Goal: Task Accomplishment & Management: Manage account settings

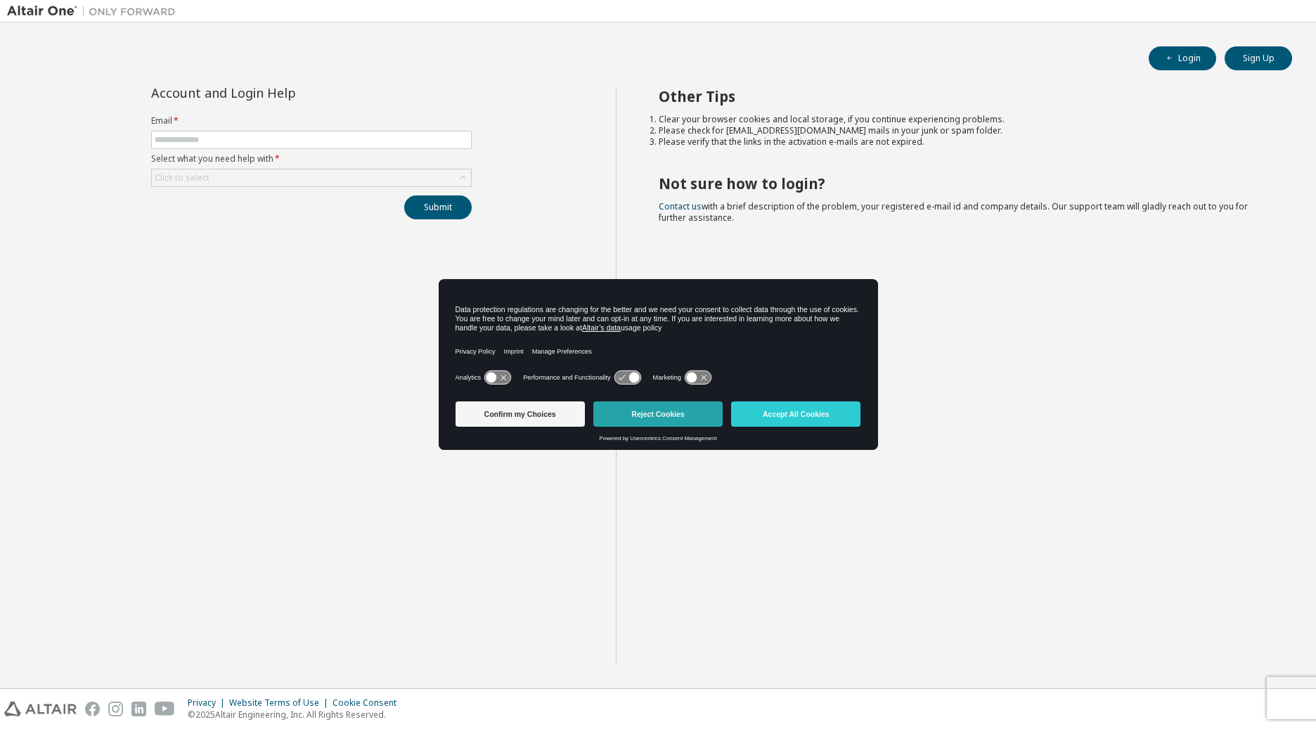
click at [714, 423] on button "Reject Cookies" at bounding box center [657, 413] width 129 height 25
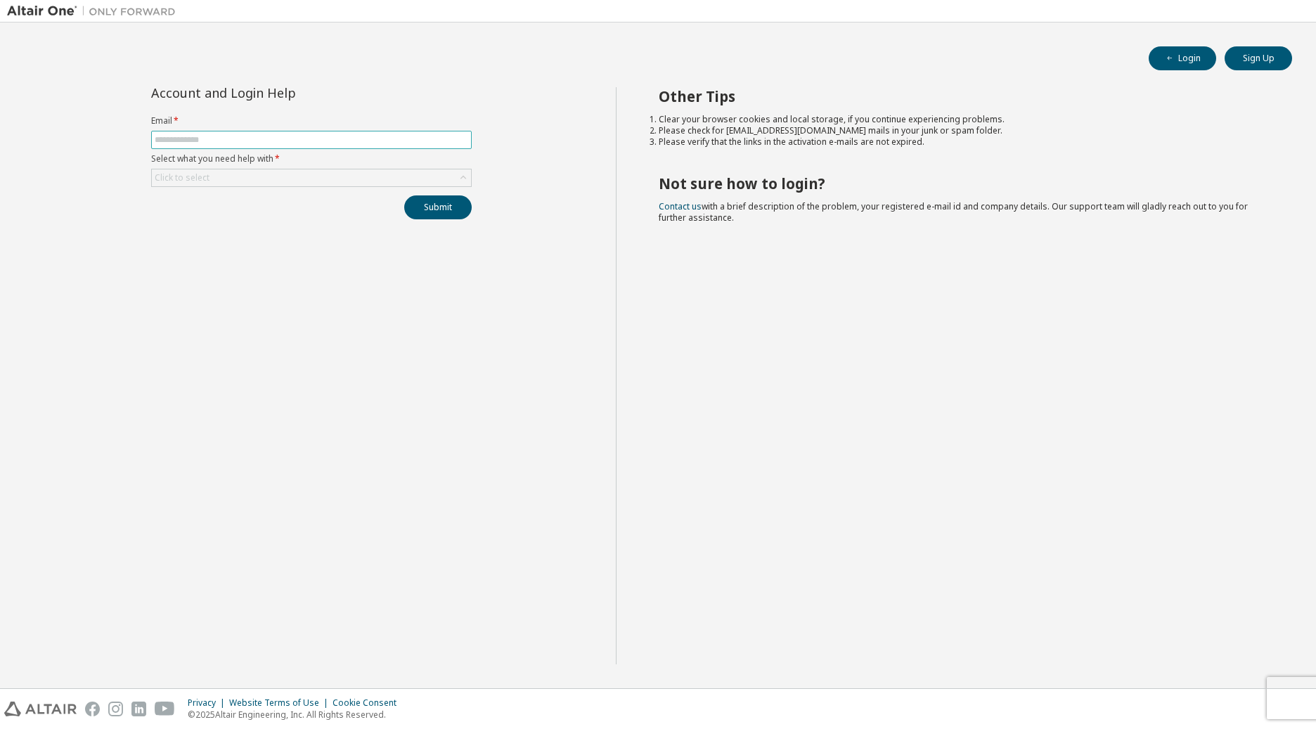
click at [402, 136] on input "text" at bounding box center [312, 139] width 314 height 11
drag, startPoint x: 296, startPoint y: 359, endPoint x: 296, endPoint y: 349, distance: 10.5
click at [296, 359] on div "Account and Login Help Email * Select what you need help with * Click to select…" at bounding box center [311, 375] width 609 height 577
click at [350, 138] on input "text" at bounding box center [312, 139] width 314 height 11
type input "**********"
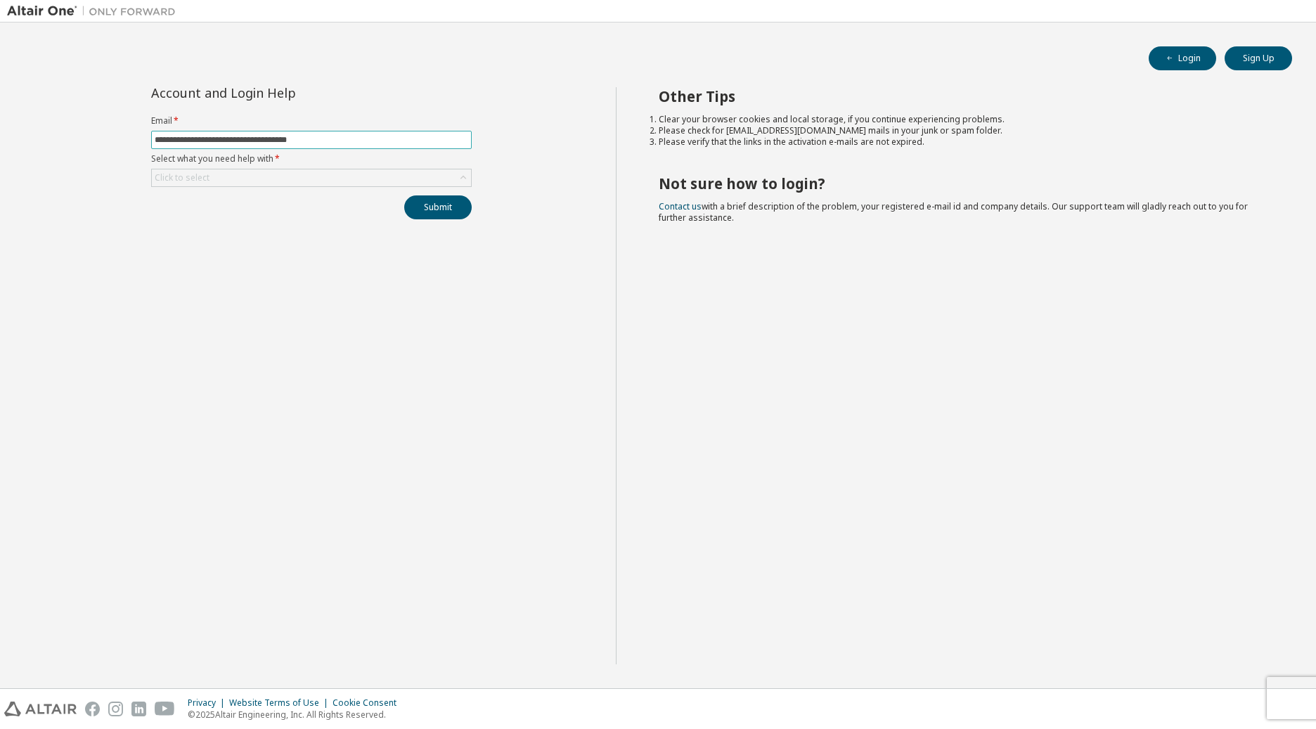
click at [404, 195] on button "Submit" at bounding box center [437, 207] width 67 height 24
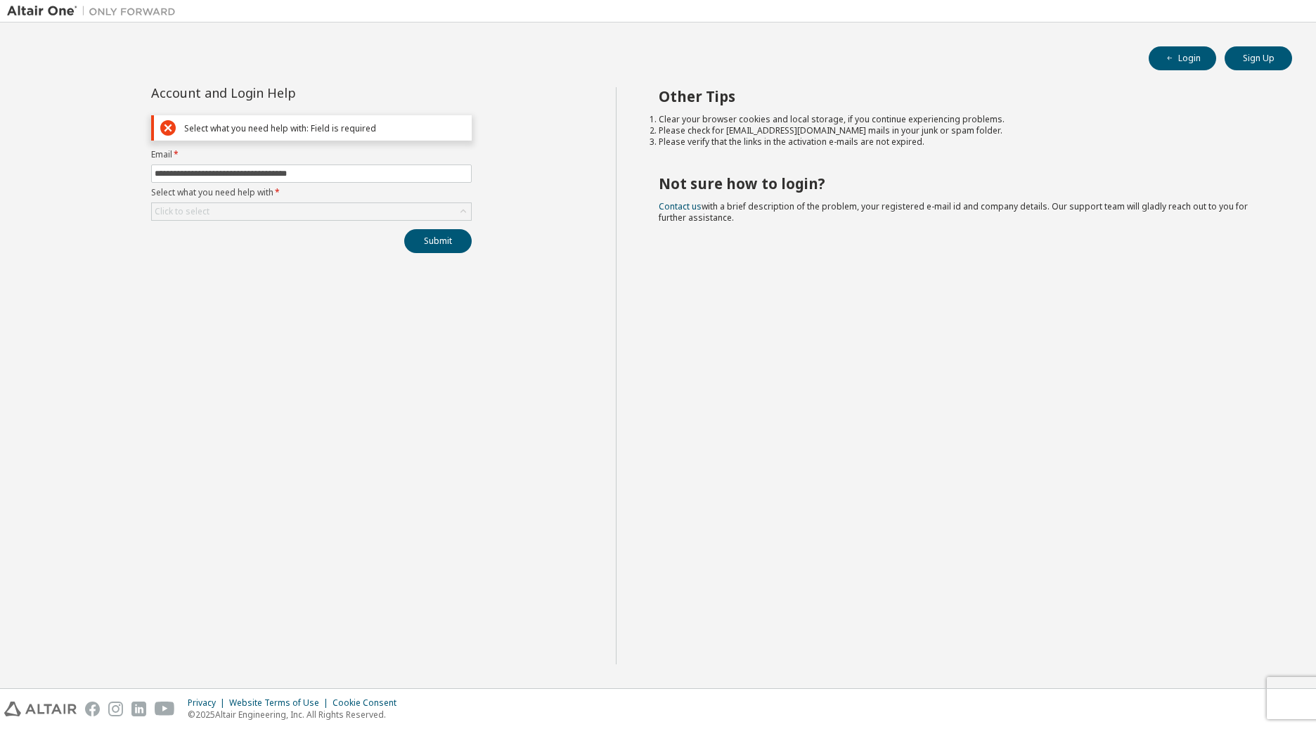
click at [364, 193] on label "Select what you need help with *" at bounding box center [311, 192] width 321 height 11
click at [363, 209] on div "Click to select" at bounding box center [311, 211] width 319 height 17
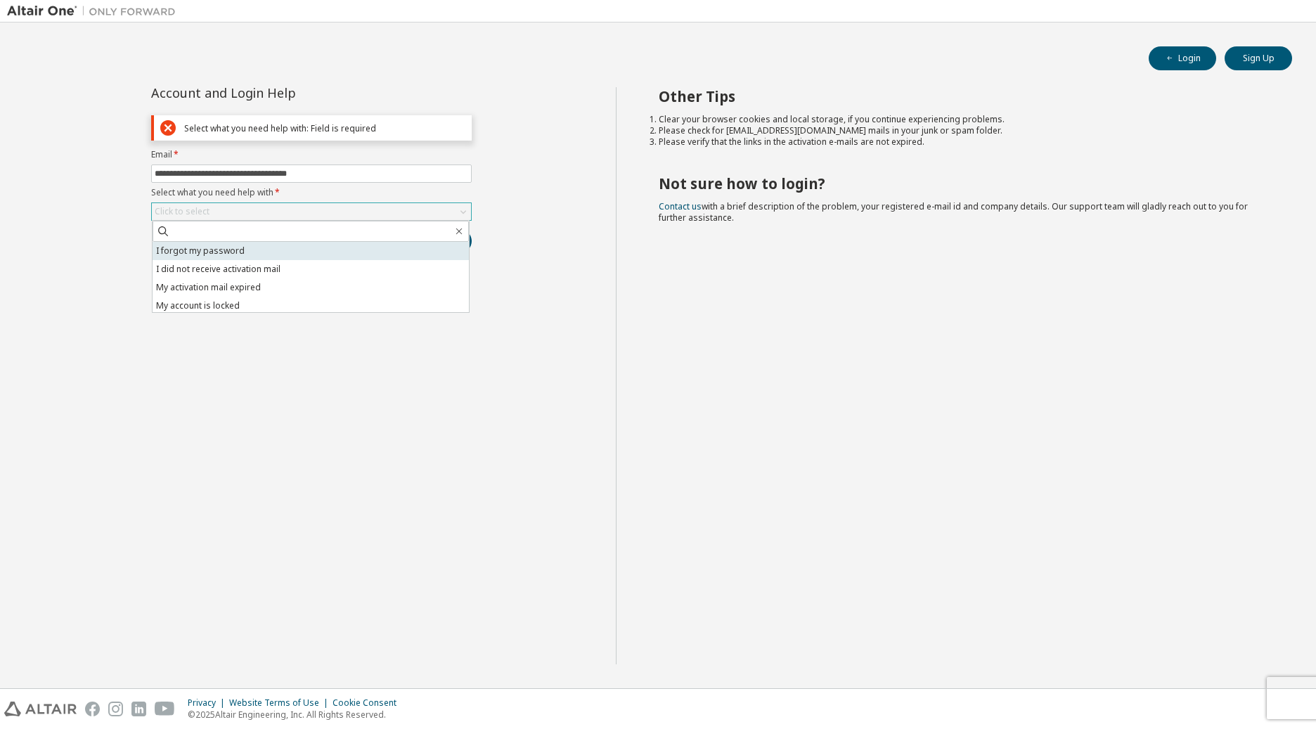
click at [359, 257] on li "I forgot my password" at bounding box center [311, 251] width 316 height 18
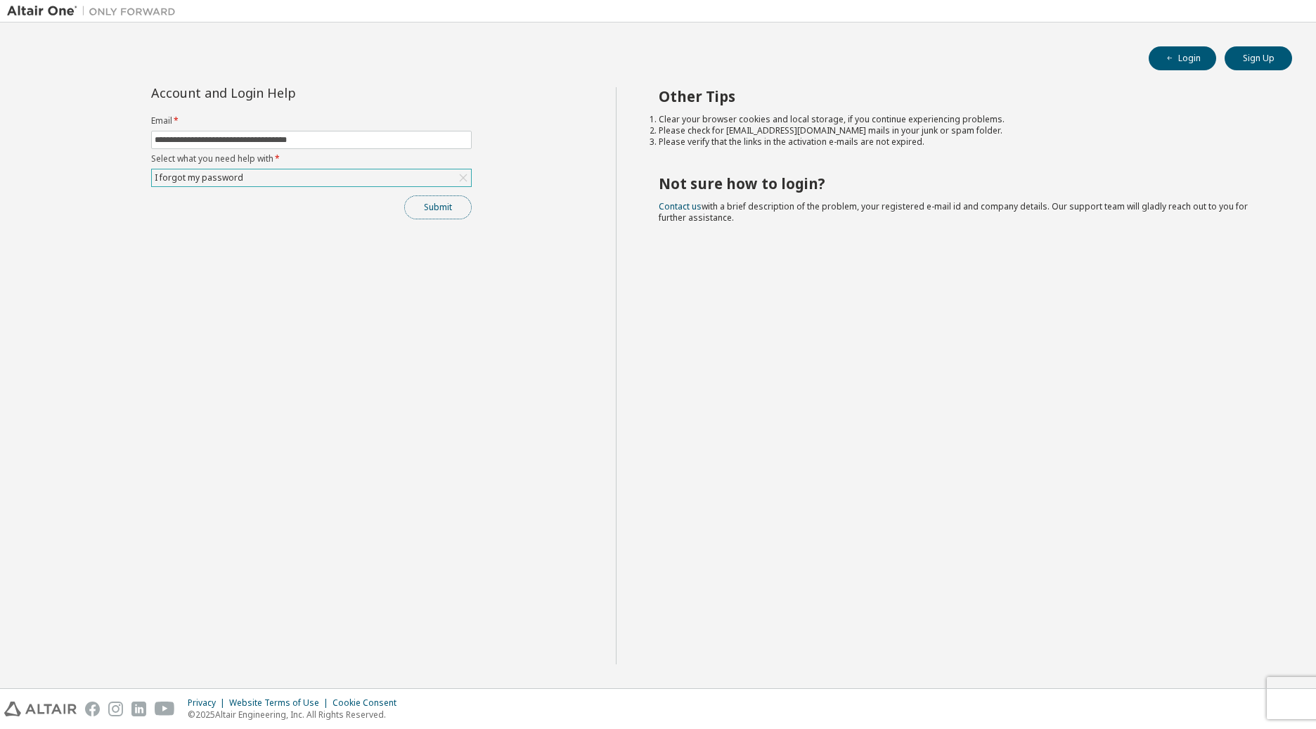
click at [436, 213] on button "Submit" at bounding box center [437, 207] width 67 height 24
click at [462, 215] on button "Submit" at bounding box center [437, 207] width 67 height 24
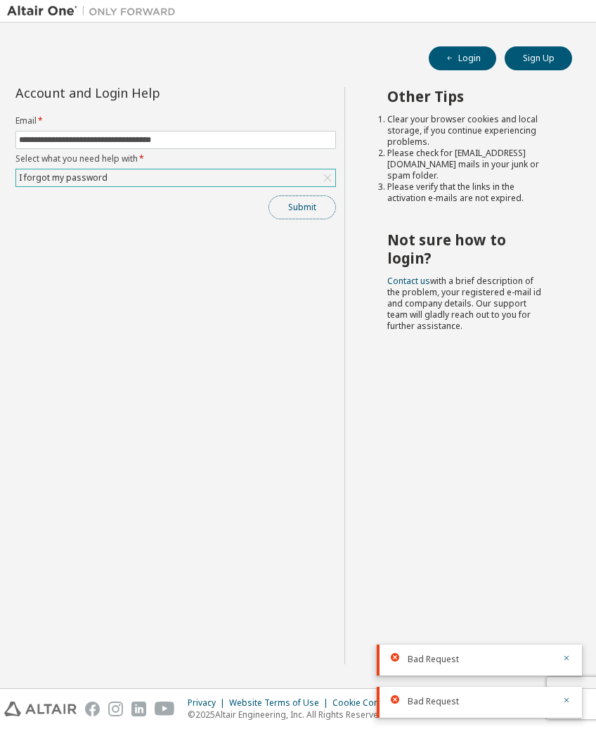
click at [309, 207] on button "Submit" at bounding box center [302, 207] width 67 height 24
